Goal: Task Accomplishment & Management: Manage account settings

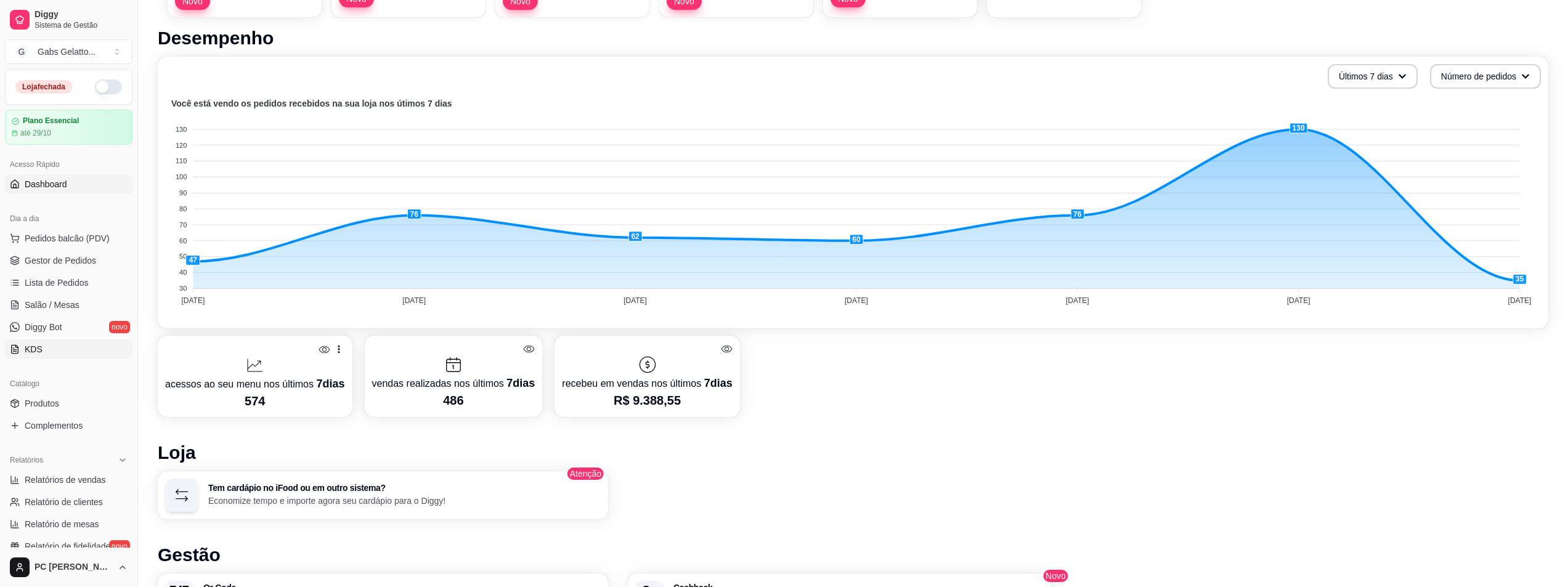
click at [66, 358] on link "KDS" at bounding box center [68, 349] width 127 height 20
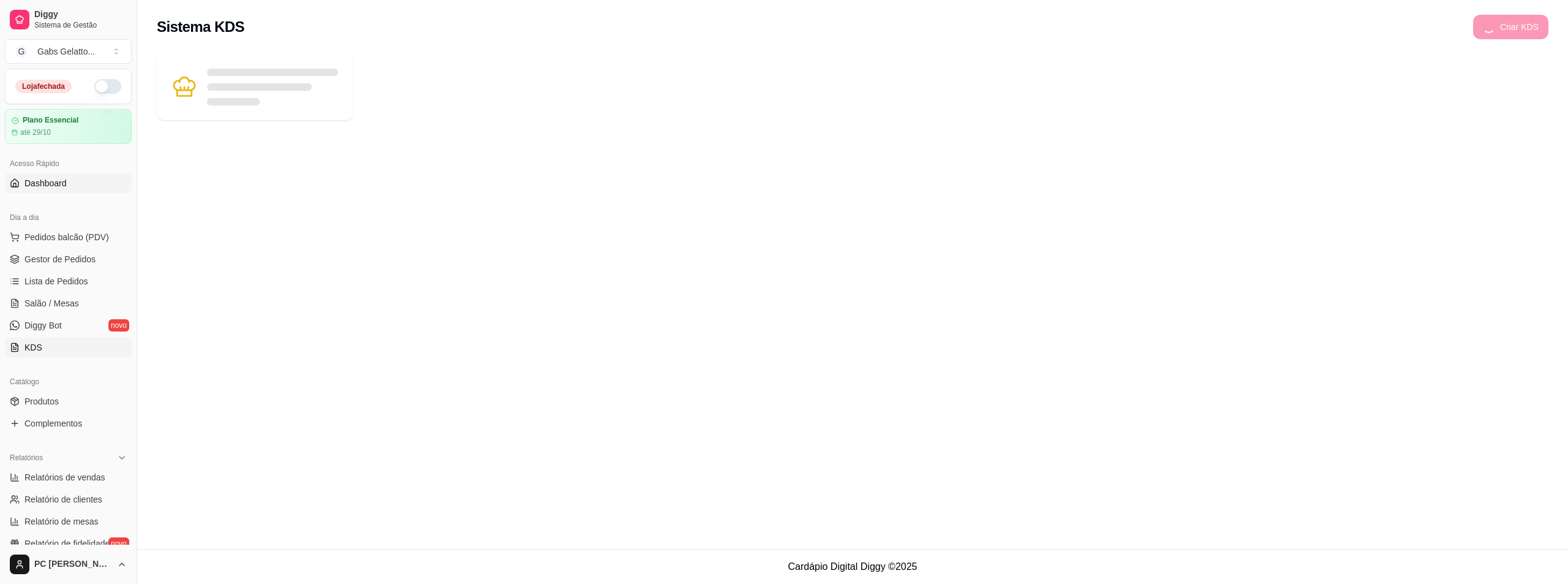
click at [55, 182] on span "Dashboard" at bounding box center [46, 183] width 42 height 12
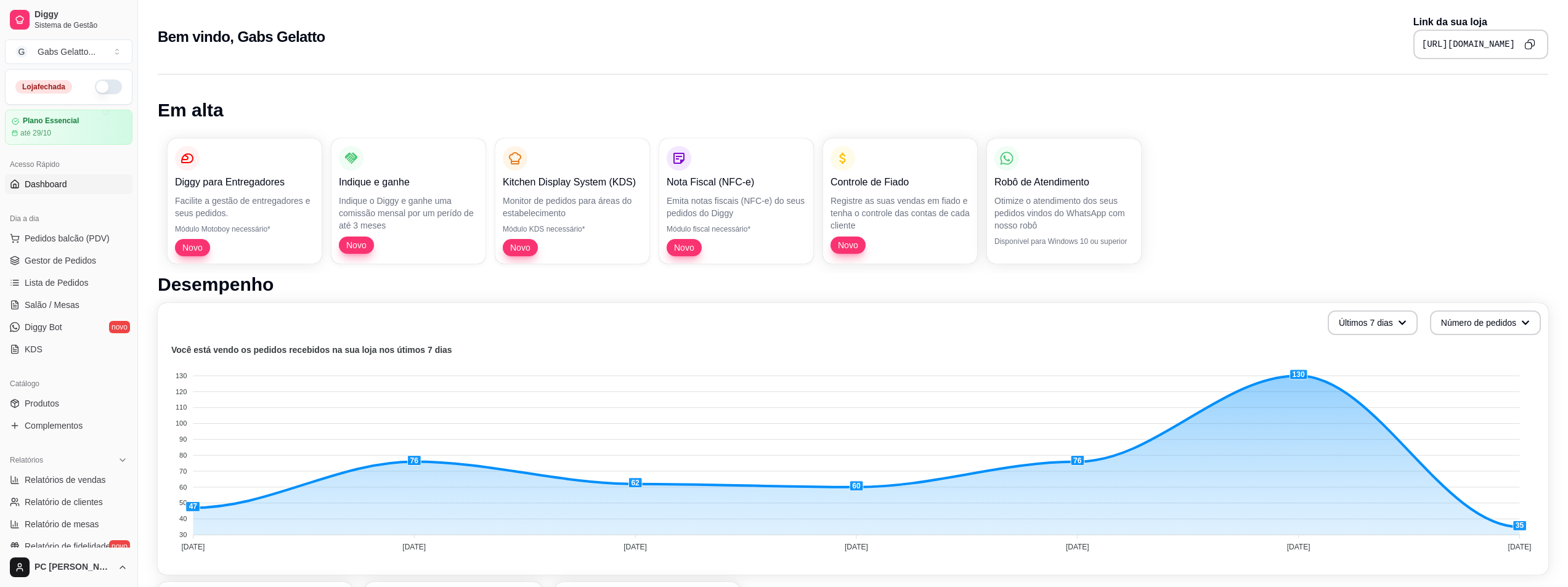
click at [1501, 46] on pre "[URL][DOMAIN_NAME]" at bounding box center [1469, 44] width 93 height 12
click at [1526, 37] on button "Copy to clipboard" at bounding box center [1530, 44] width 20 height 20
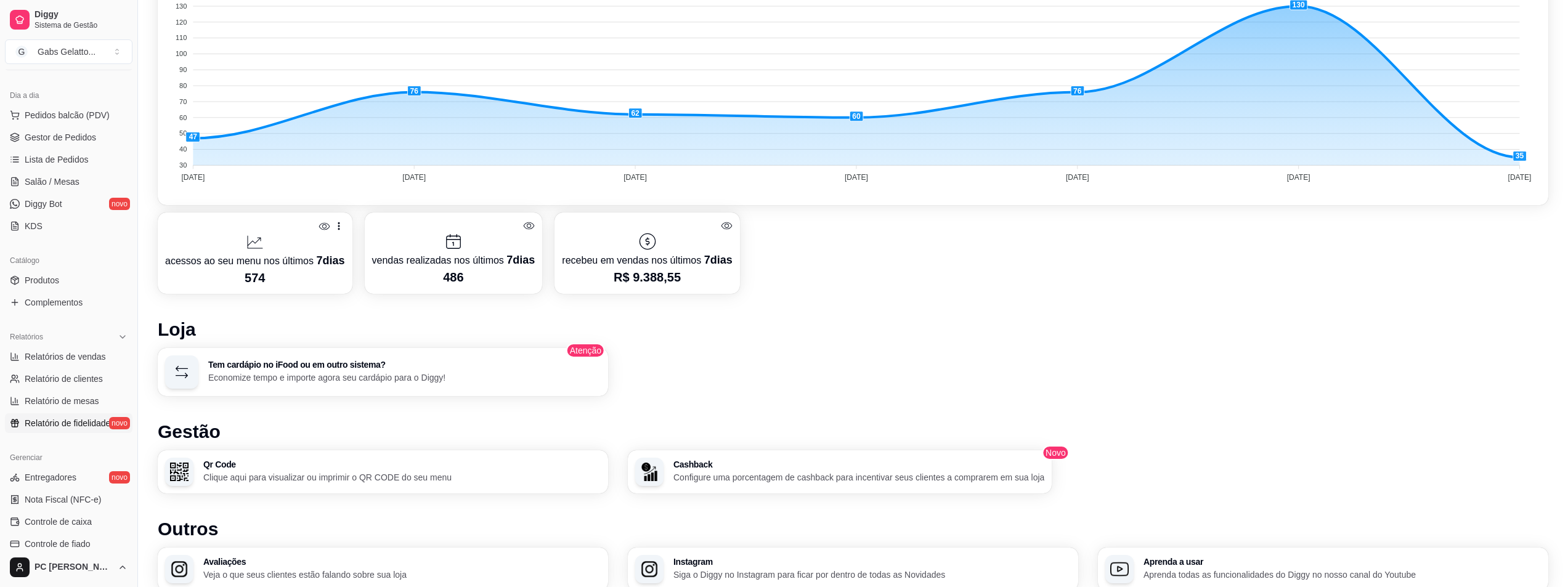
scroll to position [299, 0]
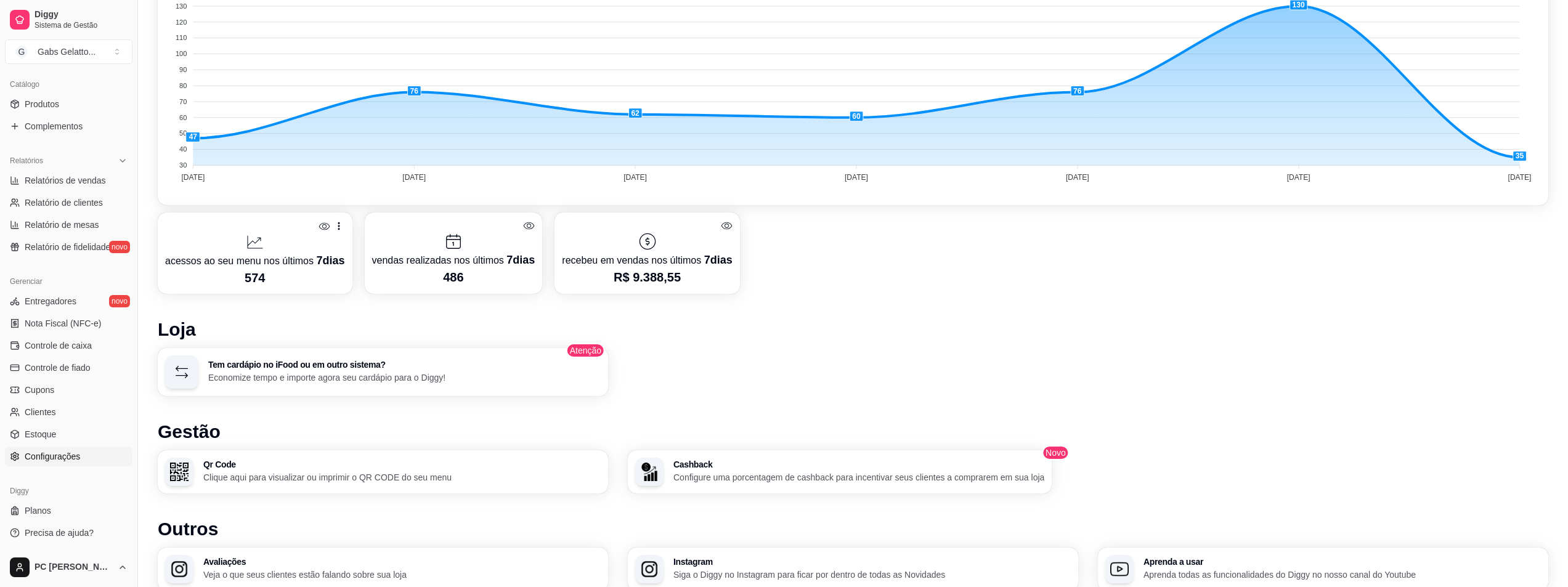
click at [50, 458] on span "Configurações" at bounding box center [52, 456] width 56 height 12
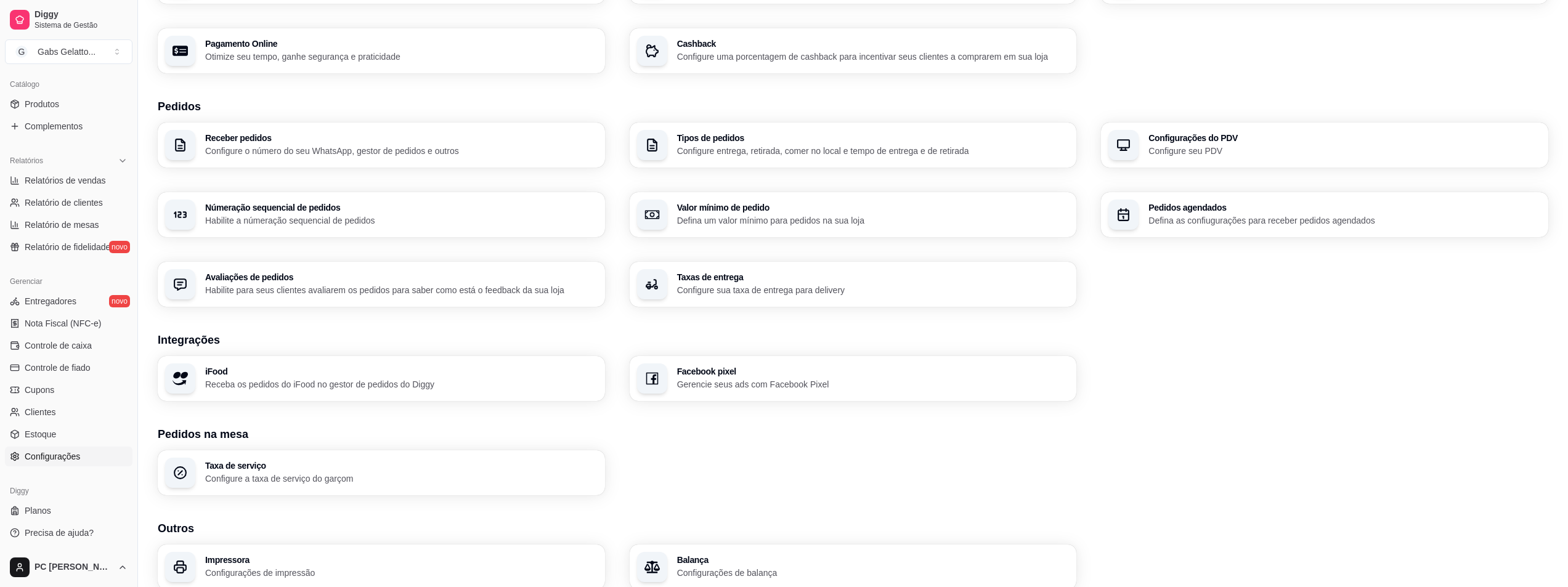
scroll to position [237, 0]
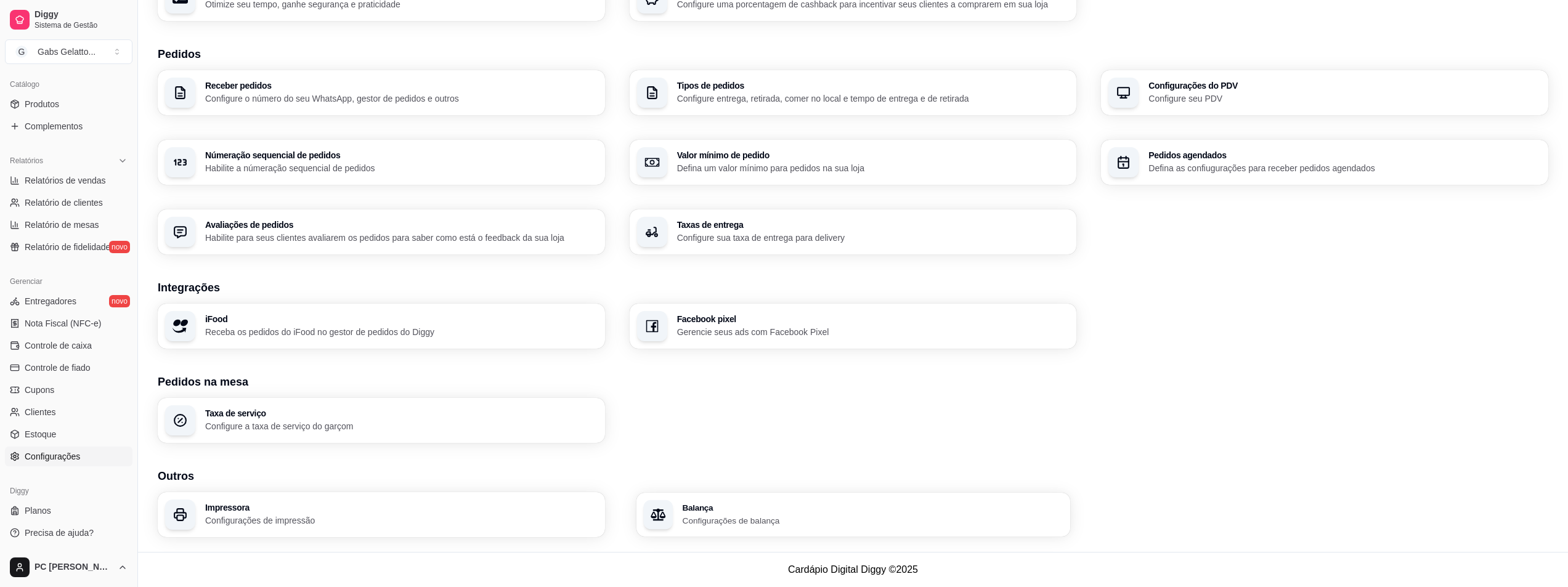
click at [726, 494] on div "Balança Configurações de balança" at bounding box center [853, 515] width 434 height 44
click at [320, 513] on div "Impressora Configurações de impressão" at bounding box center [401, 514] width 381 height 23
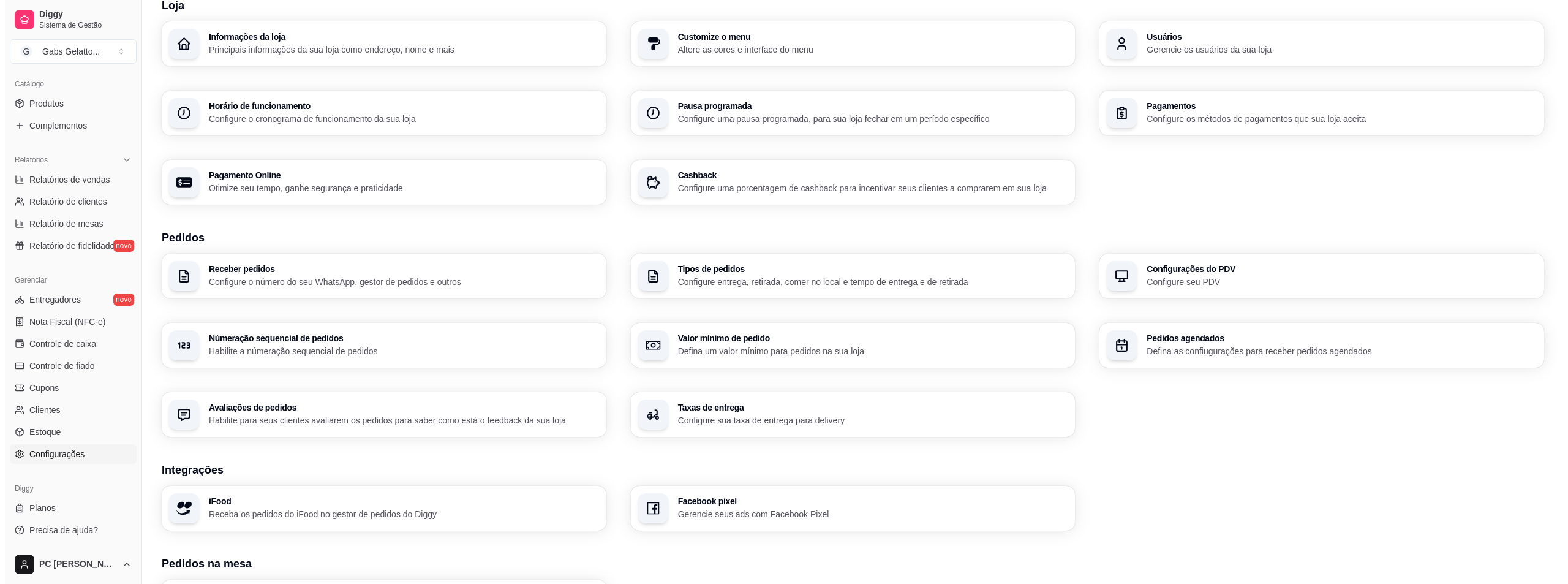
scroll to position [0, 0]
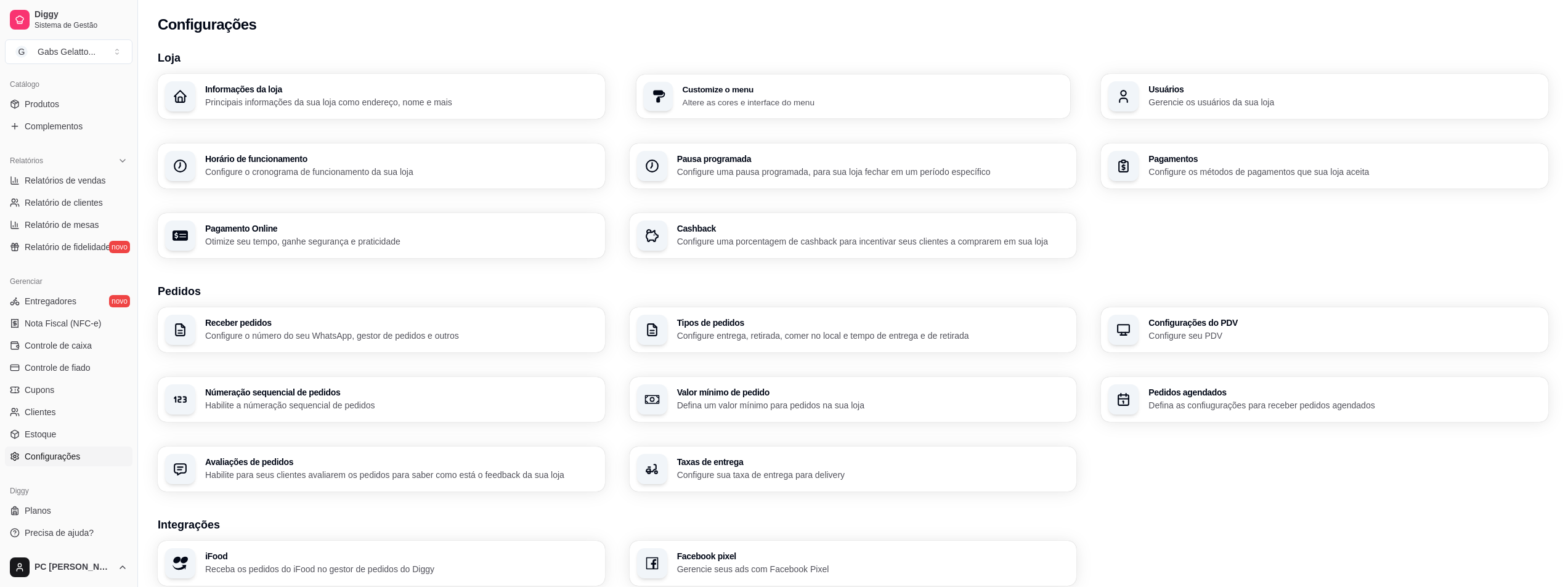
click at [731, 102] on p "Altere as cores e interface do menu" at bounding box center [872, 102] width 381 height 12
click at [759, 108] on div "Customize o menu Altere as cores e interface do menu" at bounding box center [853, 96] width 434 height 44
click at [454, 110] on div "Informações da loja Principais informações da sua loja como endereço, nome e ma…" at bounding box center [381, 96] width 447 height 45
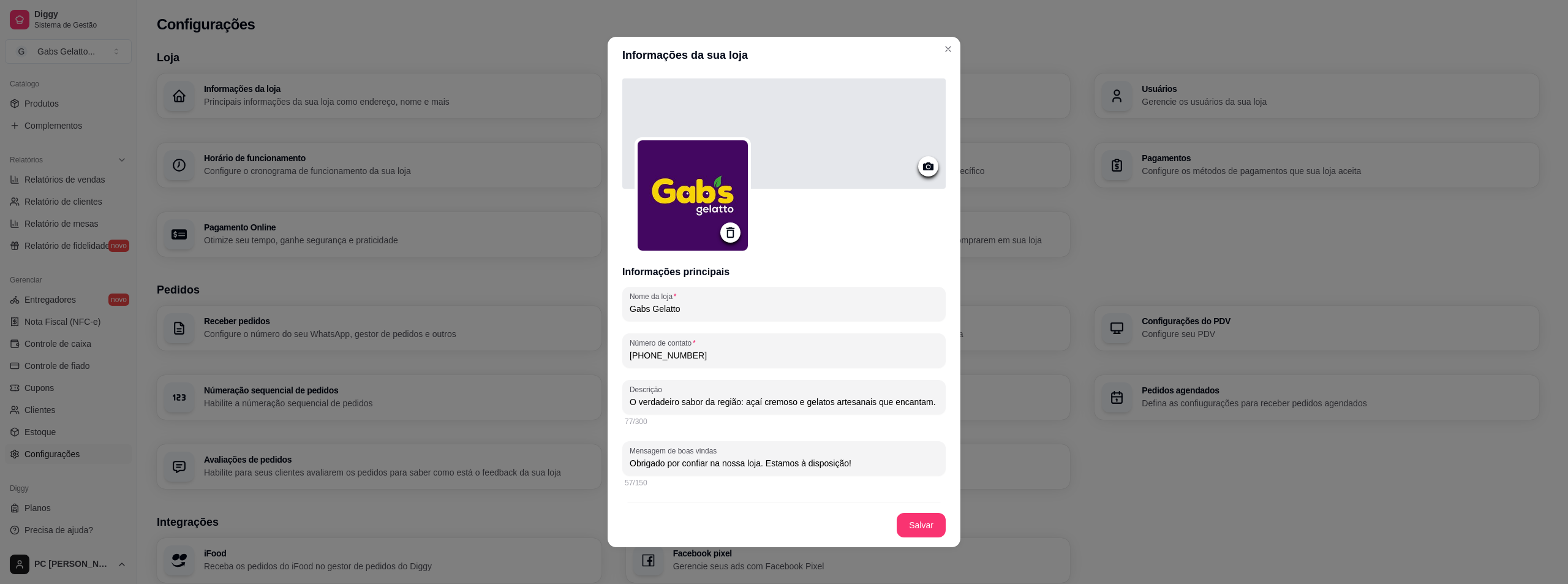
click at [662, 199] on img at bounding box center [693, 195] width 110 height 111
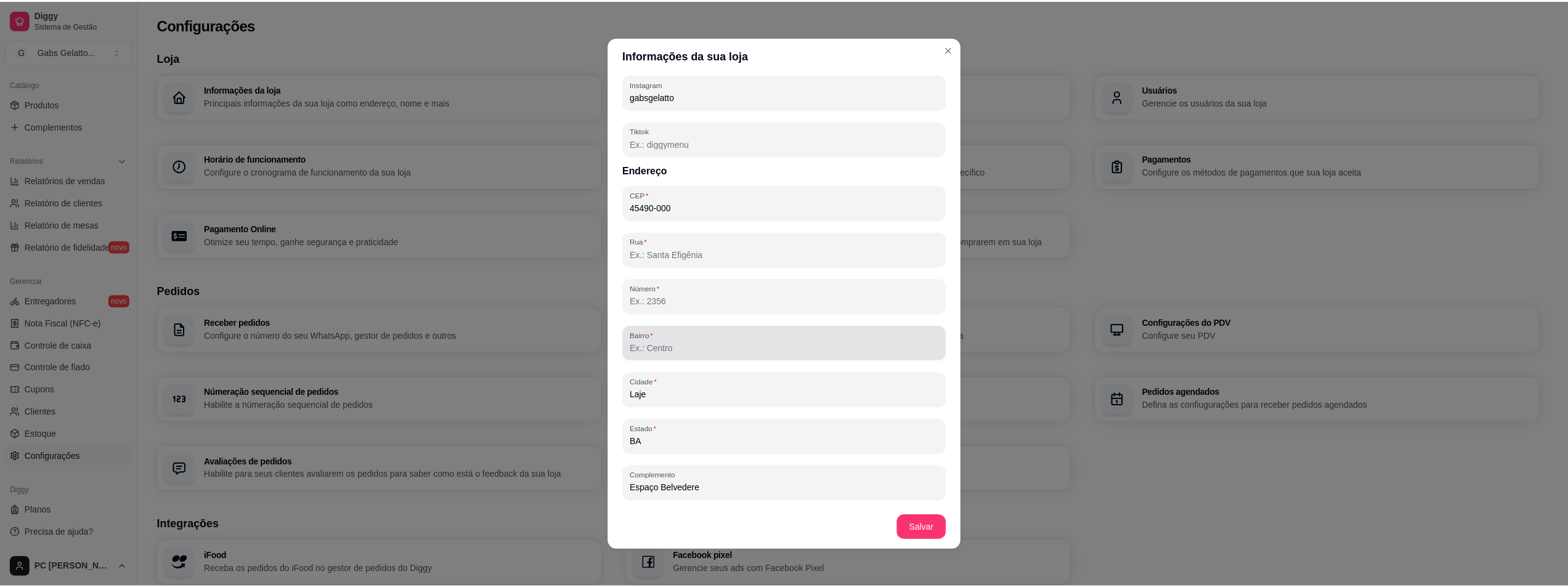
scroll to position [3, 0]
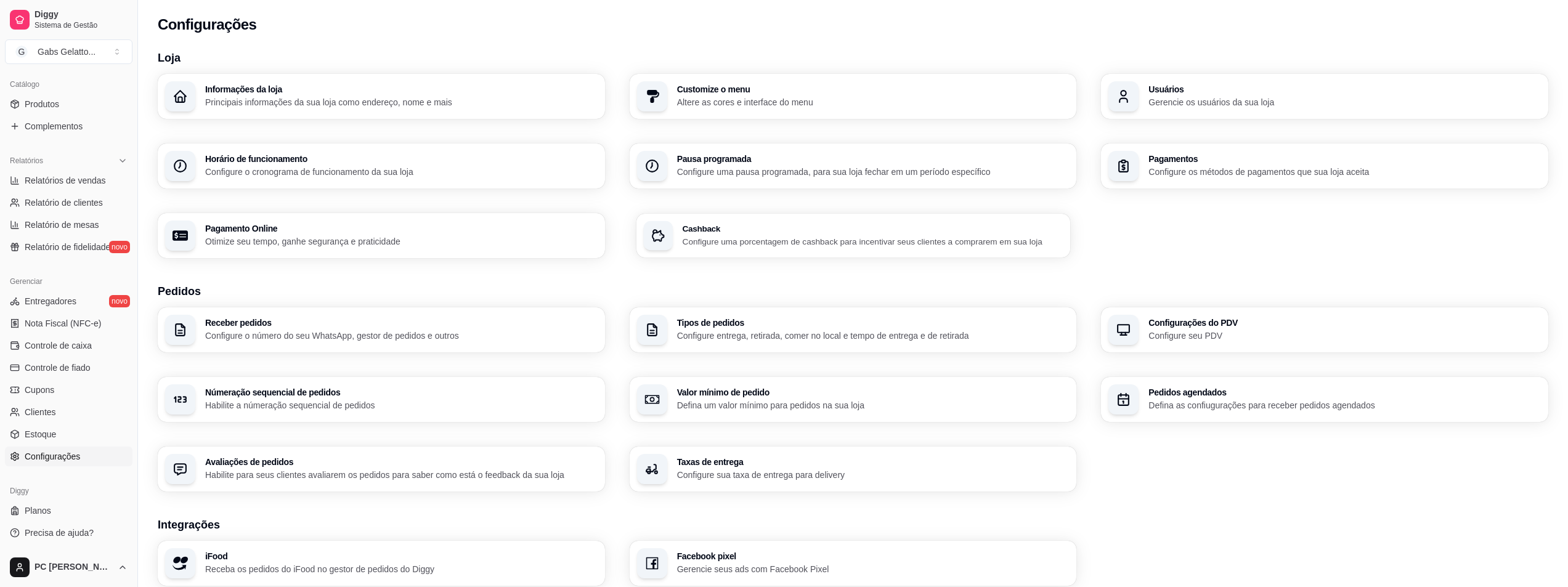
click at [687, 235] on p "Configure uma porcentagem de cashback para incentivar seus clientes a comprarem…" at bounding box center [872, 241] width 381 height 12
click at [534, 465] on h3 "Avaliações de pedidos" at bounding box center [401, 462] width 392 height 8
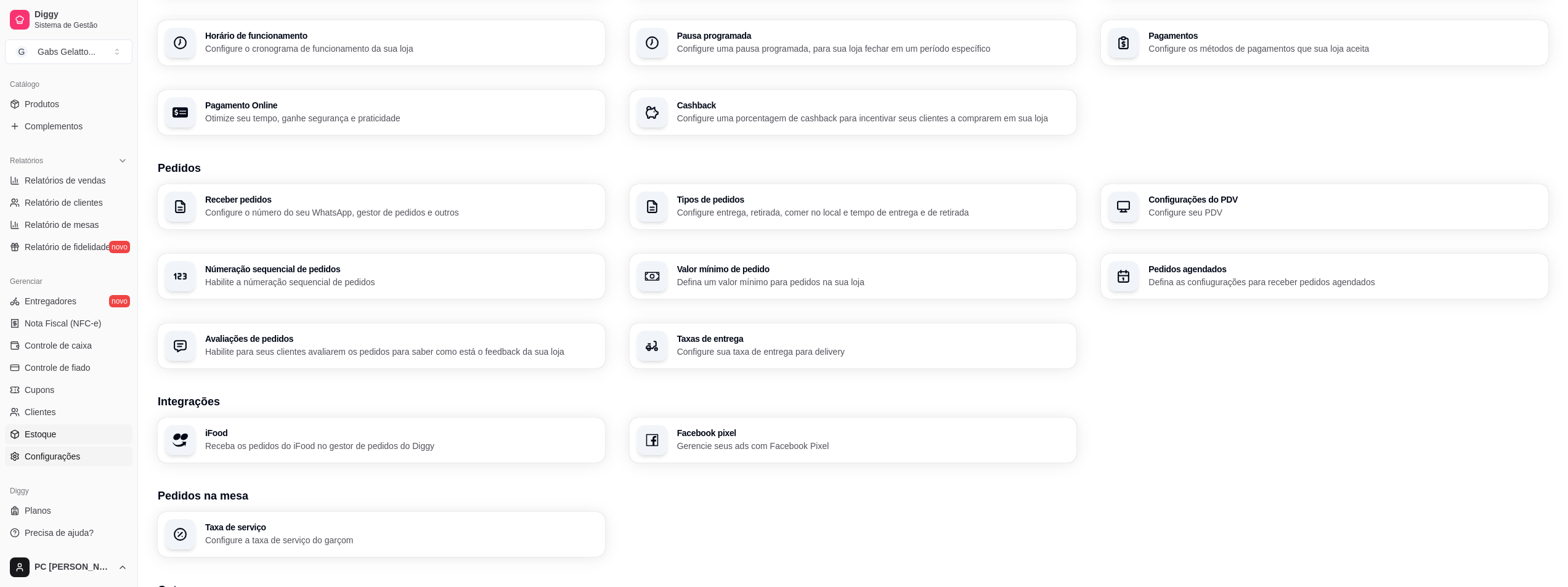
scroll to position [237, 0]
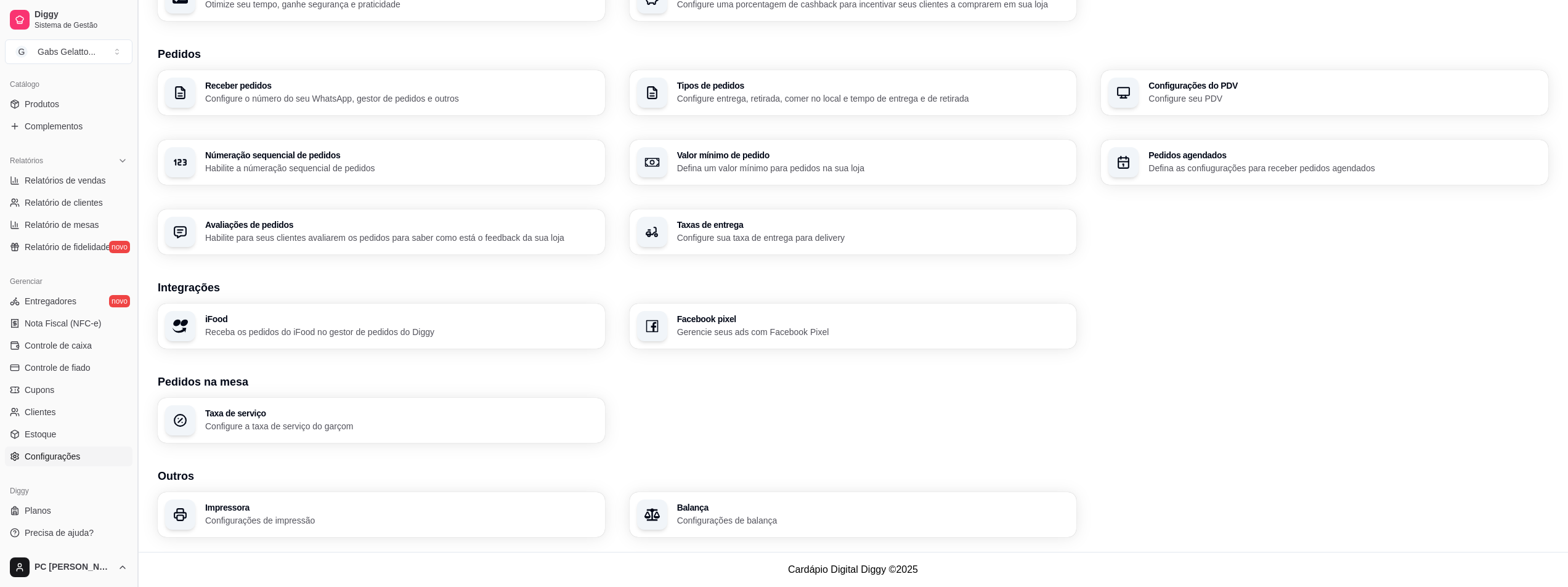
click at [134, 432] on button "Toggle Sidebar" at bounding box center [137, 293] width 10 height 587
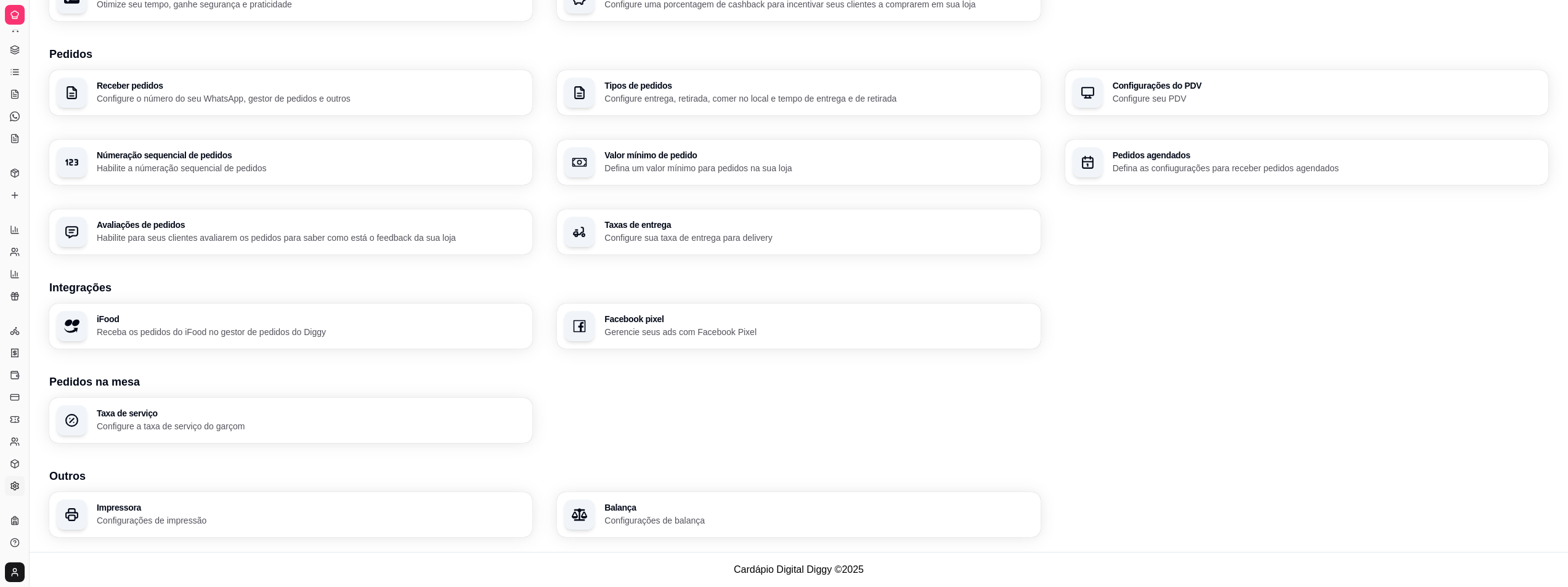
scroll to position [51, 0]
click at [30, 353] on button "Toggle Sidebar" at bounding box center [28, 293] width 10 height 587
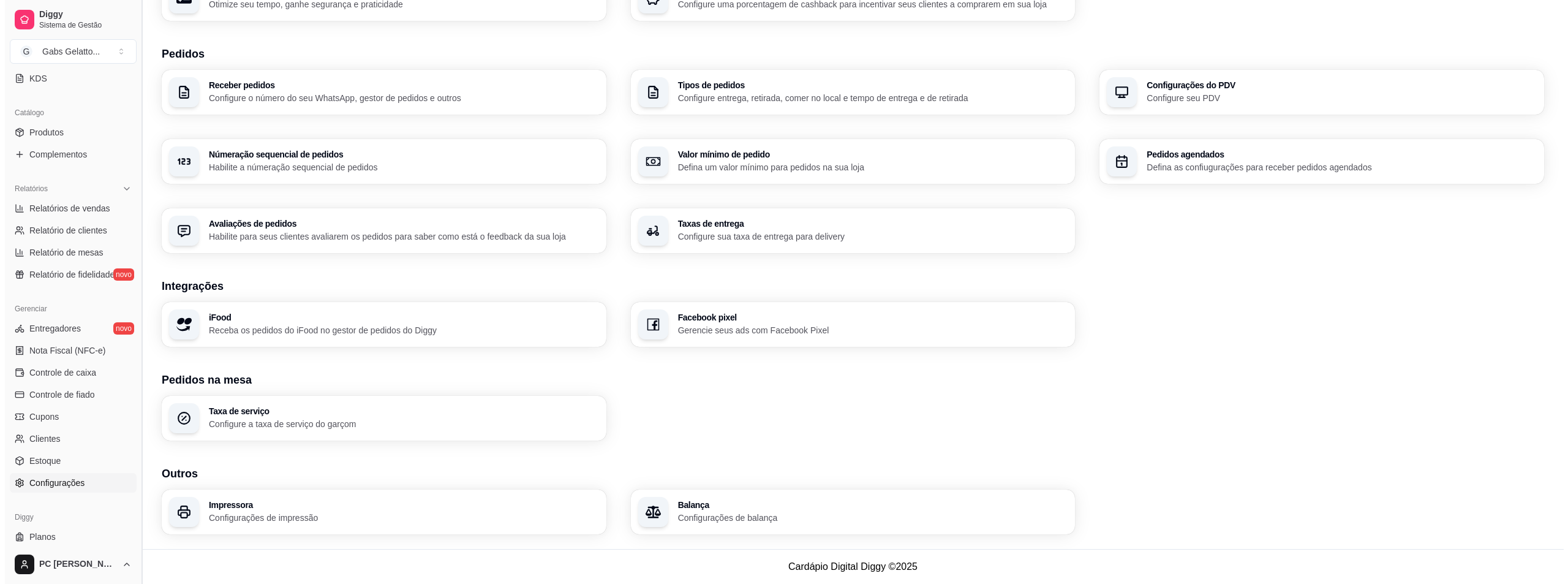
scroll to position [297, 0]
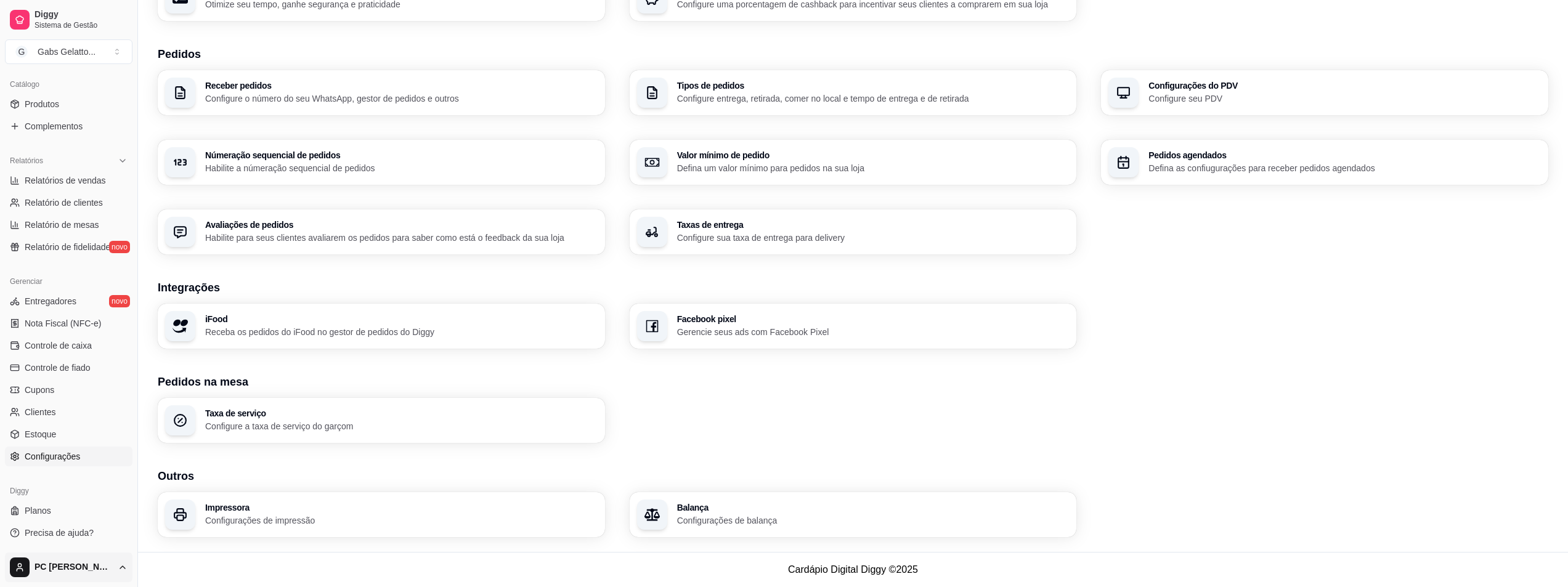
click at [90, 350] on html "Diggy Sistema de Gestão G Gabs Gelatto ... Loja fechada Plano Essencial até 29/…" at bounding box center [784, 56] width 1568 height 587
click at [90, 350] on html "Diggy Sistema de Gestão G Gabs Gelatto ... Loja fechada Plano Essencial até 29/…" at bounding box center [788, 56] width 1577 height 587
click at [83, 350] on html "Diggy Sistema de Gestão G Gabs Gelatto ... Loja fechada Plano Essencial até 29/…" at bounding box center [788, 56] width 1577 height 587
click at [65, 517] on span "Configurações" at bounding box center [56, 517] width 56 height 12
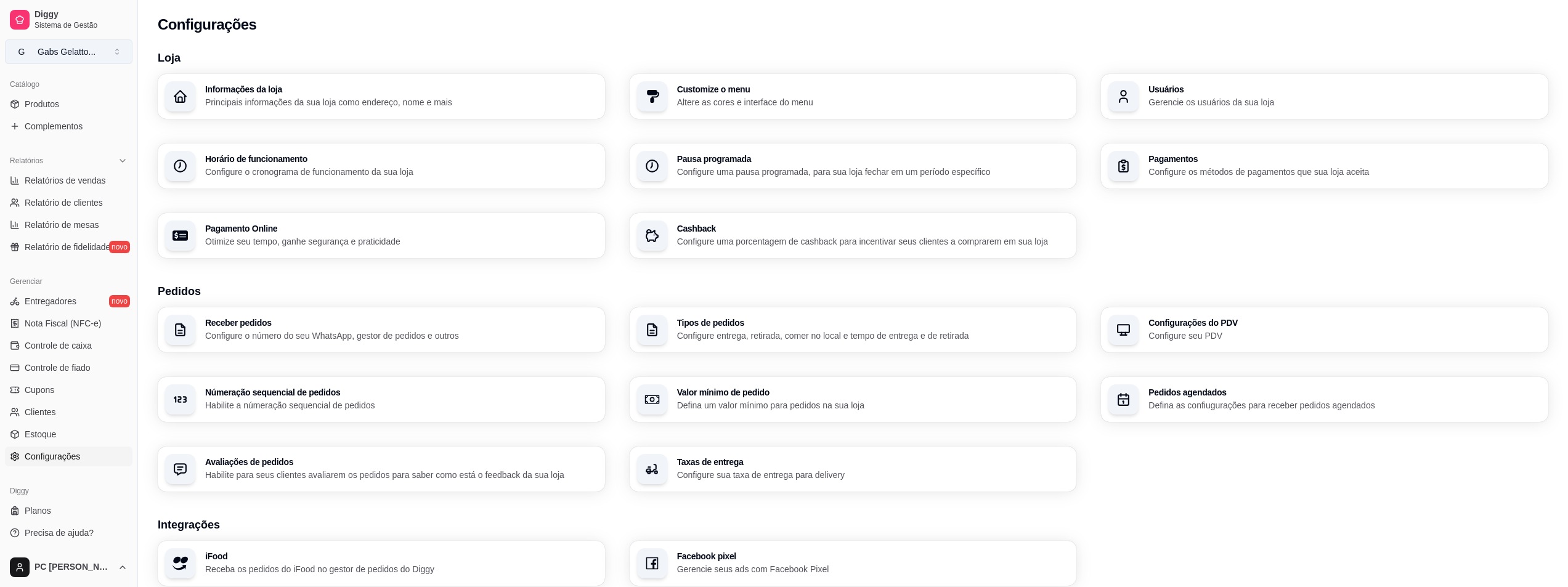
click at [66, 54] on button "G Gabs Gelatto ..." at bounding box center [68, 52] width 127 height 25
click at [67, 53] on div "Gabs Gelatto ..." at bounding box center [67, 52] width 58 height 12
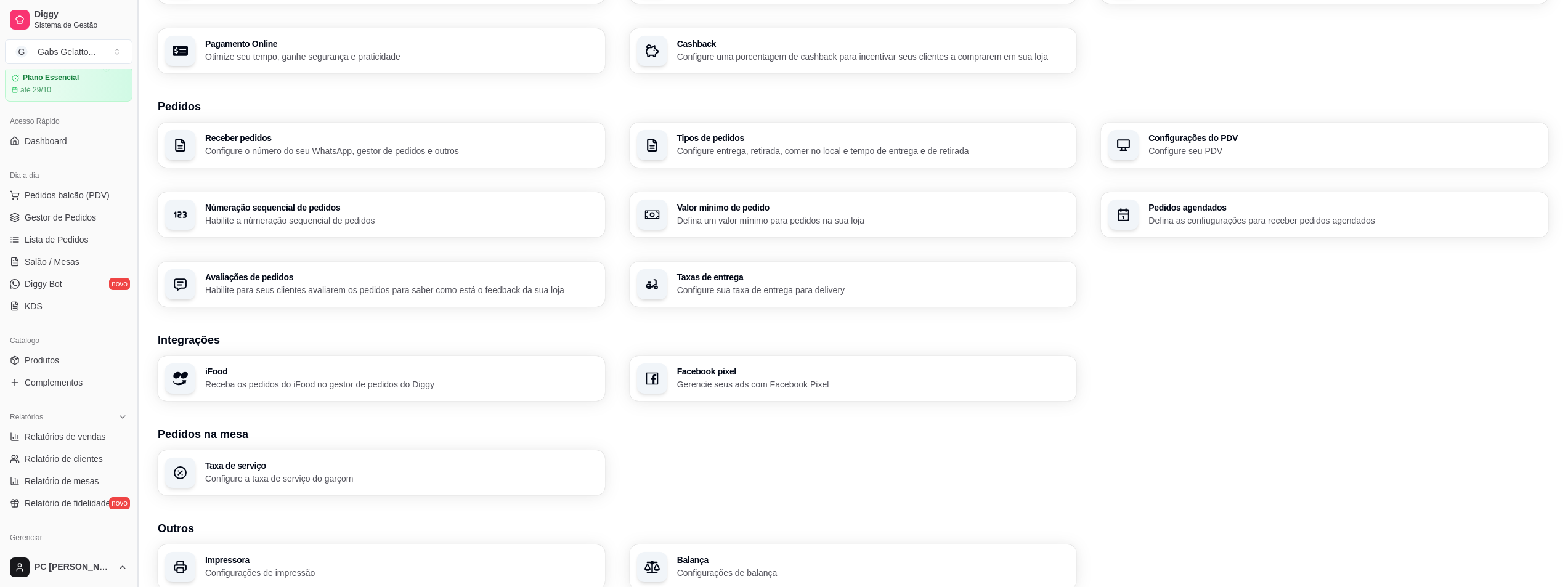
scroll to position [34, 0]
click at [96, 201] on span "Pedidos balcão (PDV)" at bounding box center [67, 204] width 85 height 12
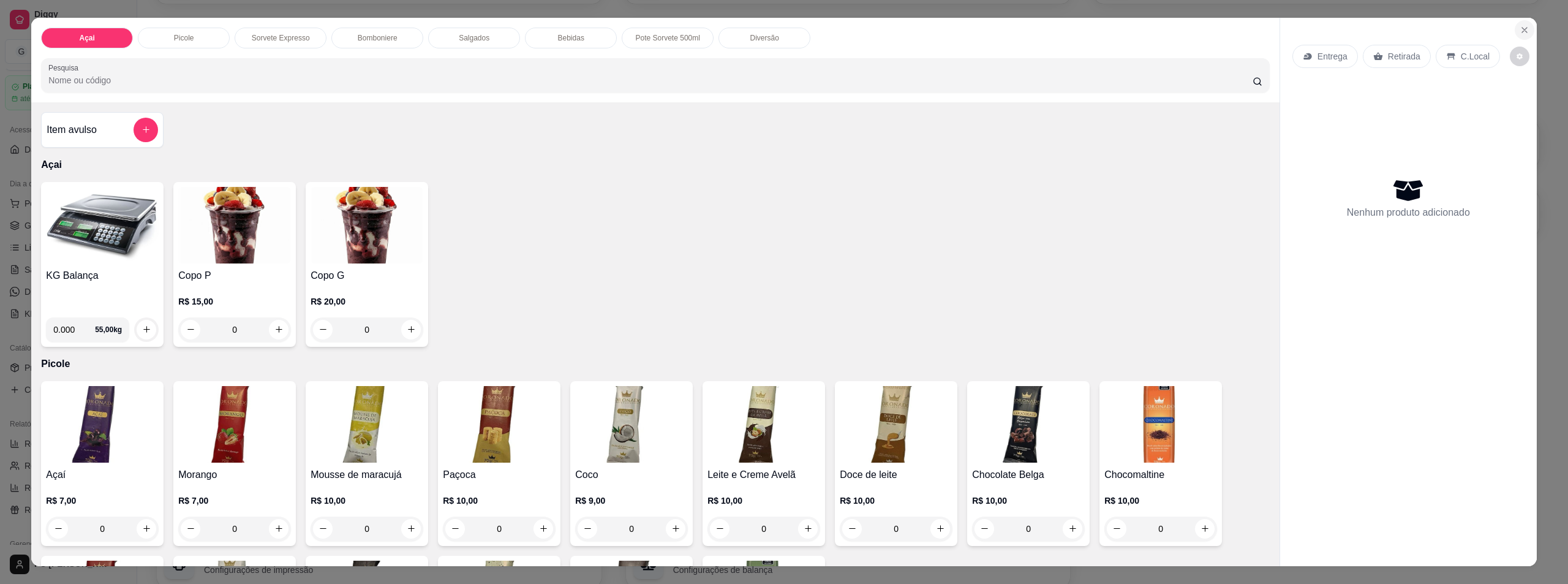
click at [1520, 32] on icon "Close" at bounding box center [1524, 30] width 10 height 10
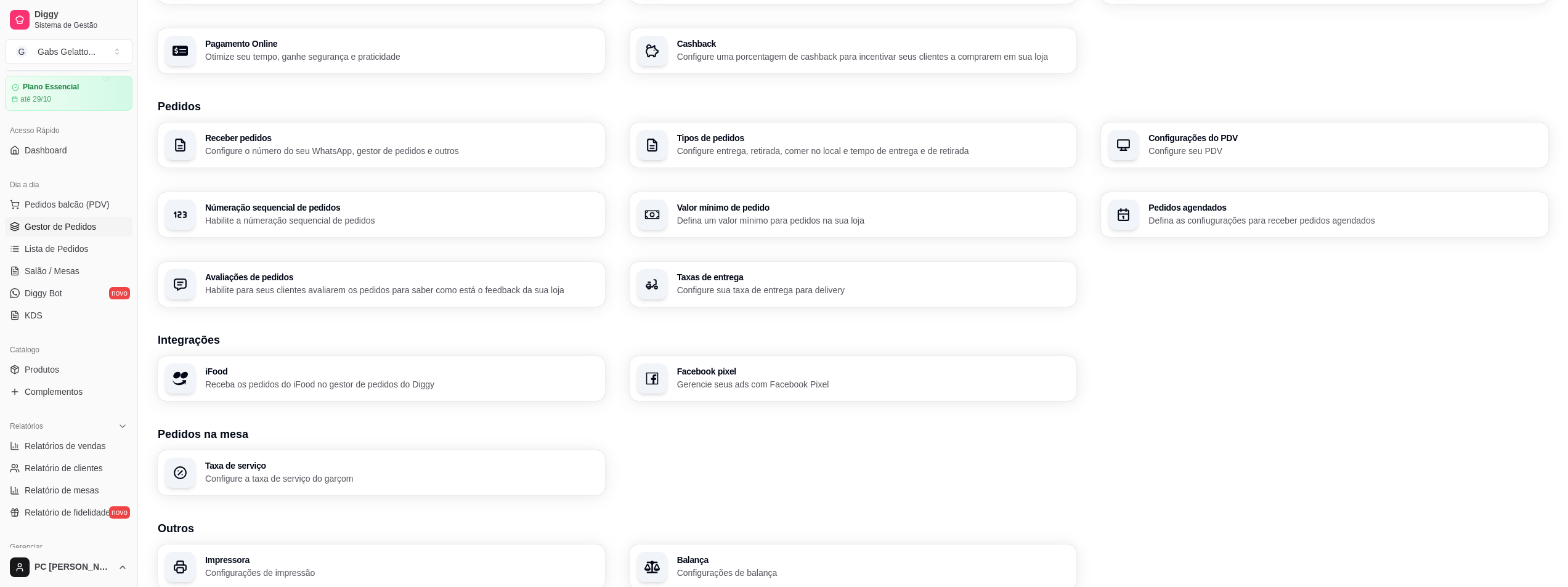
click at [84, 230] on span "Gestor de Pedidos" at bounding box center [60, 226] width 72 height 12
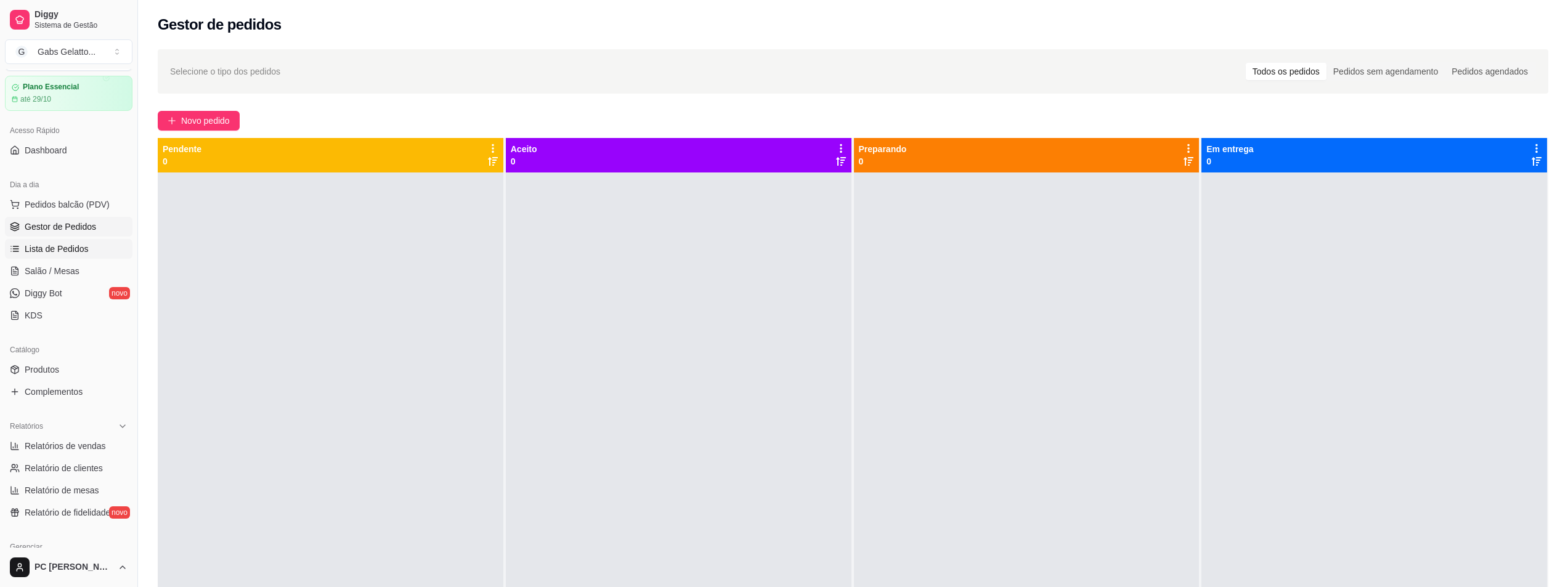
click at [57, 246] on span "Lista de Pedidos" at bounding box center [56, 249] width 64 height 12
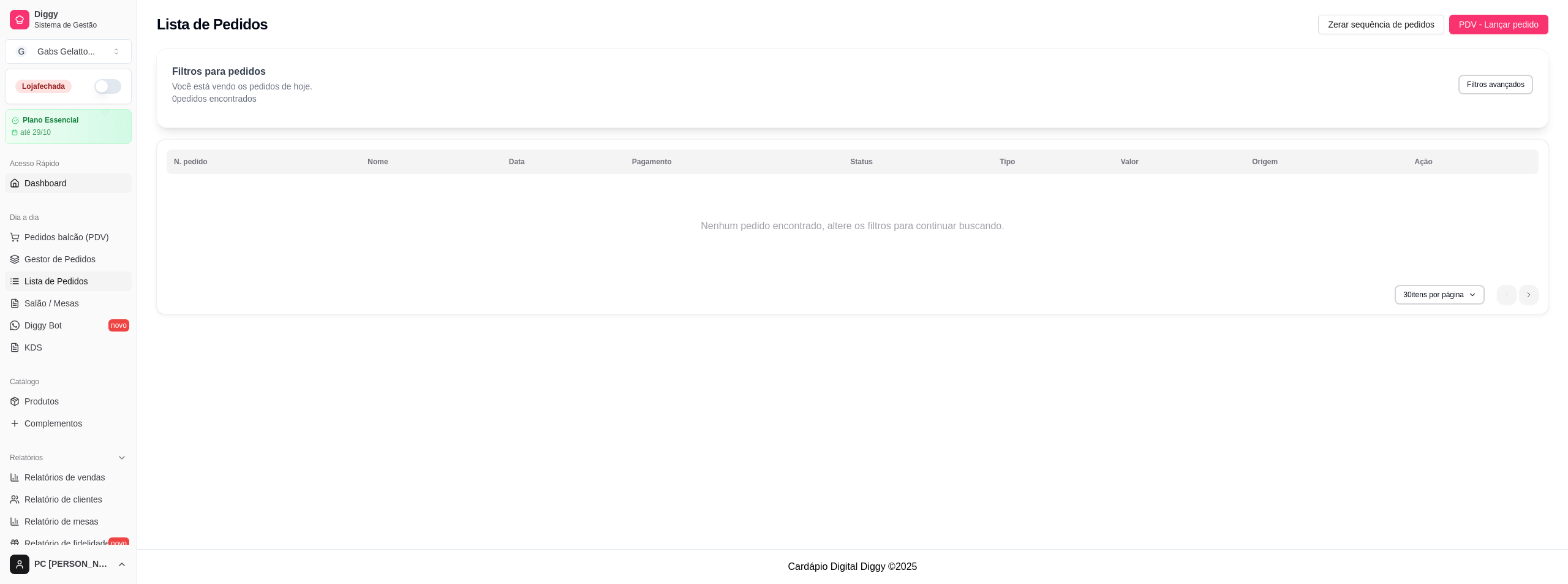
click at [57, 188] on span "Dashboard" at bounding box center [46, 183] width 42 height 12
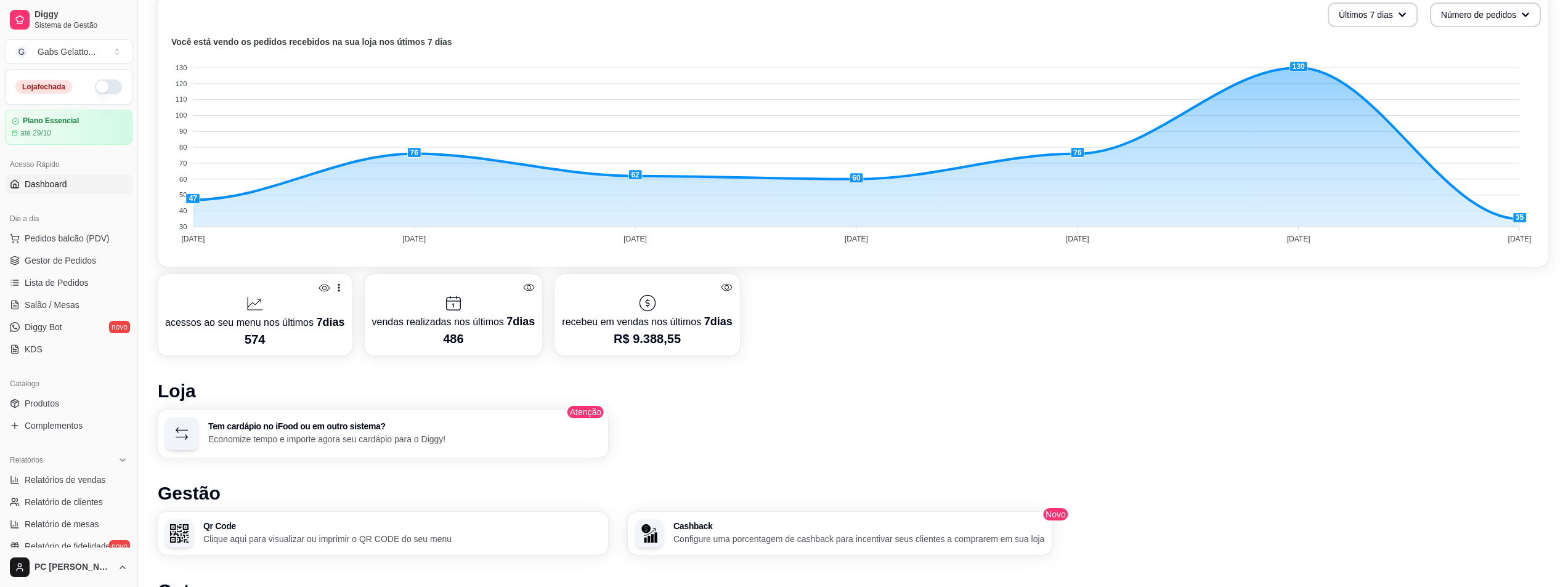
scroll to position [485, 0]
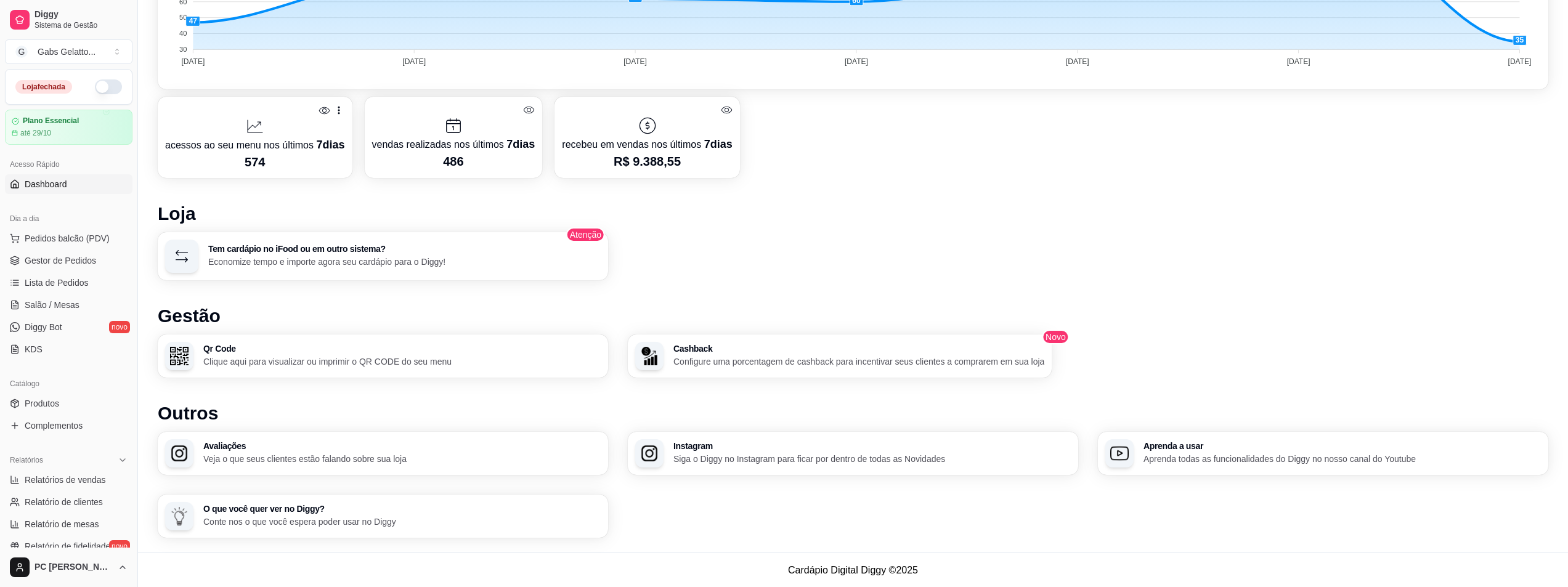
click at [371, 364] on p "Clique aqui para visualizar ou imprimir o QR CODE do seu menu" at bounding box center [402, 361] width 397 height 12
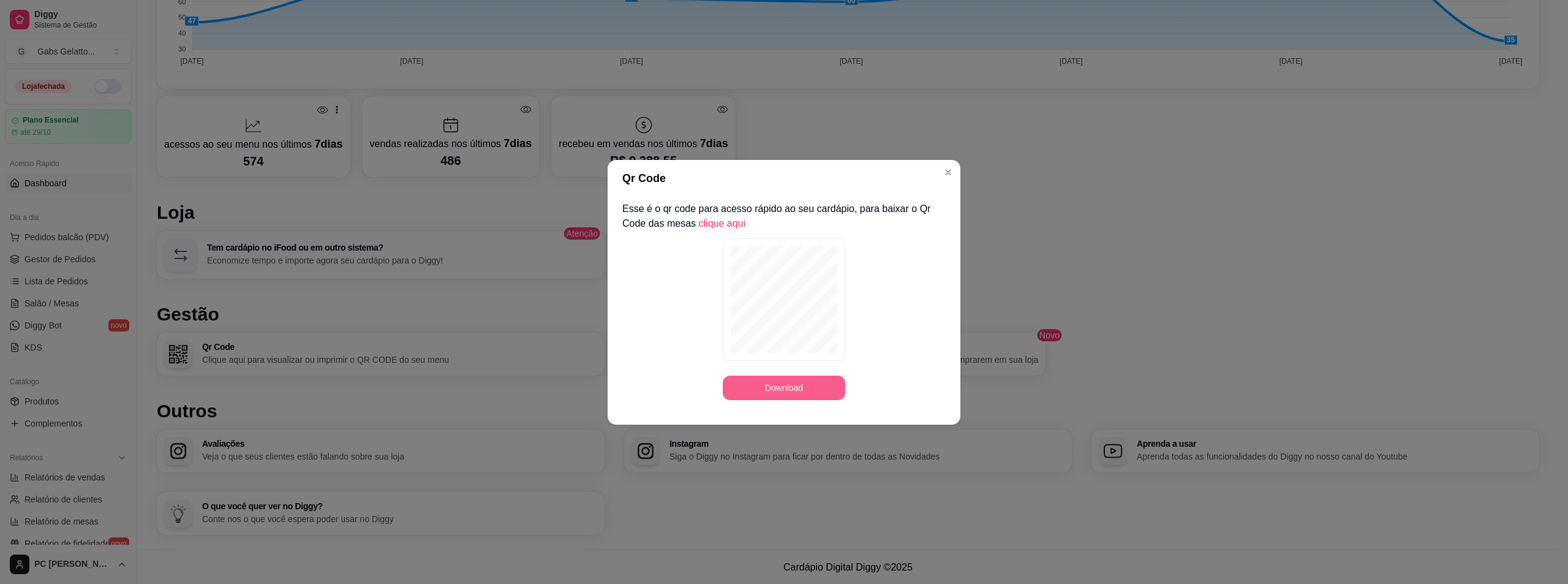
click at [785, 395] on button "Download" at bounding box center [784, 388] width 123 height 24
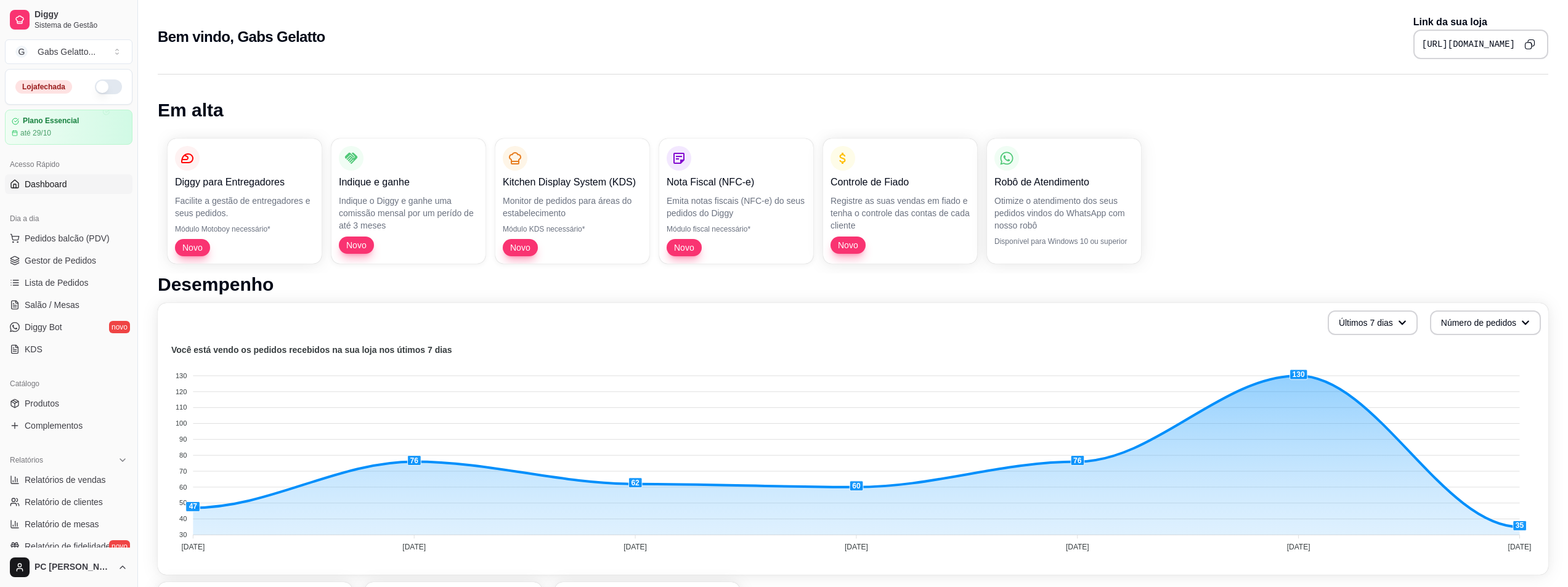
scroll to position [123, 0]
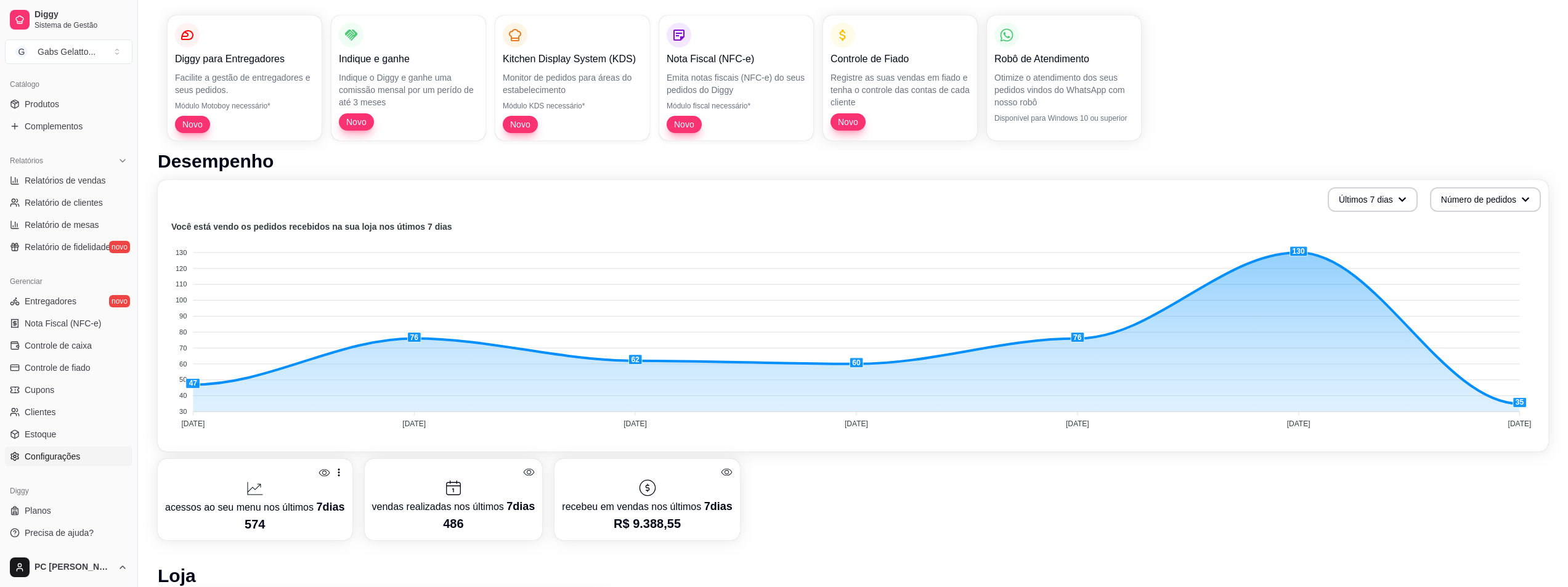
click at [68, 464] on link "Configurações" at bounding box center [68, 456] width 127 height 20
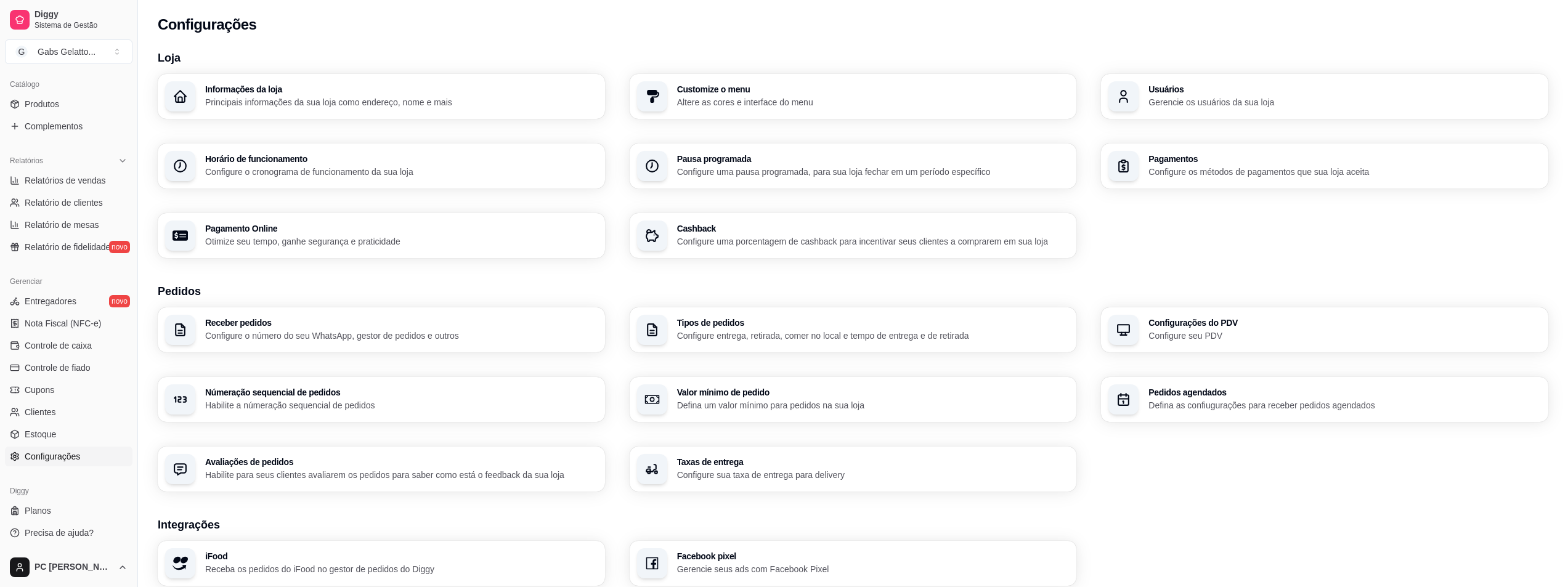
click at [393, 103] on p "Principais informações da sua loja como endereço, nome e mais" at bounding box center [401, 102] width 392 height 12
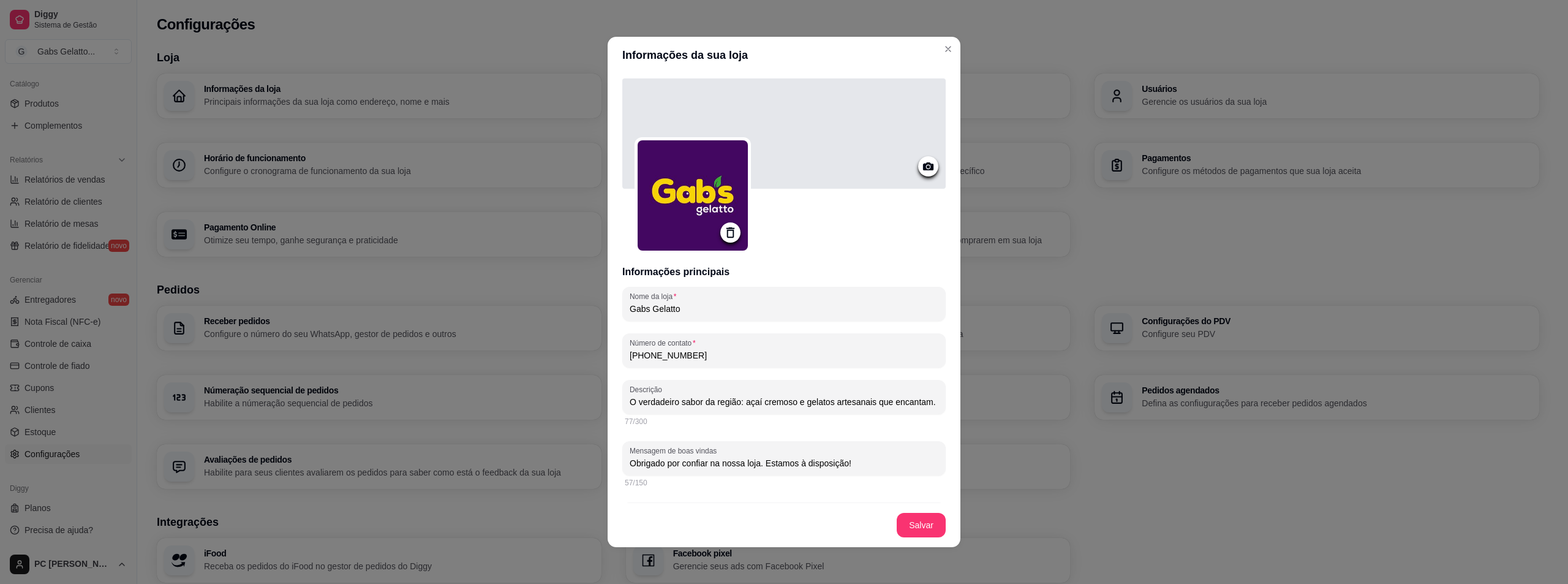
drag, startPoint x: 687, startPoint y: 353, endPoint x: 619, endPoint y: 363, distance: 68.7
click at [622, 363] on div "Número de contato [PHONE_NUMBER]" at bounding box center [784, 350] width 324 height 34
